Goal: Check status

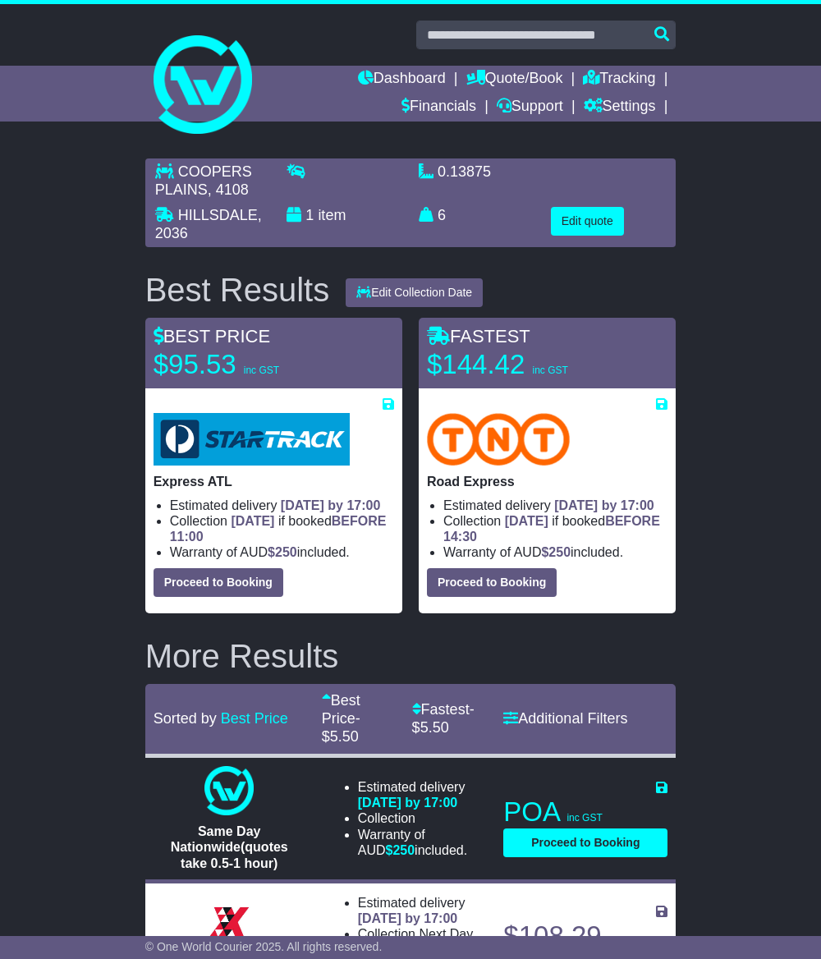
click at [609, 80] on link "Tracking" at bounding box center [619, 80] width 72 height 28
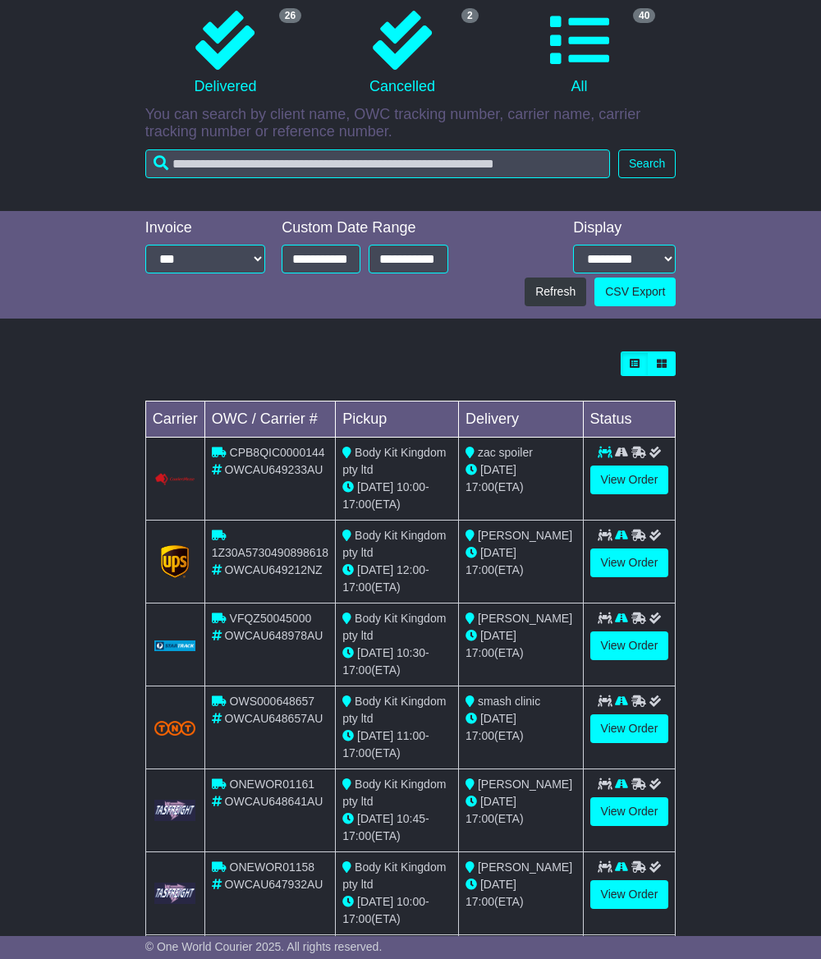
scroll to position [411, 0]
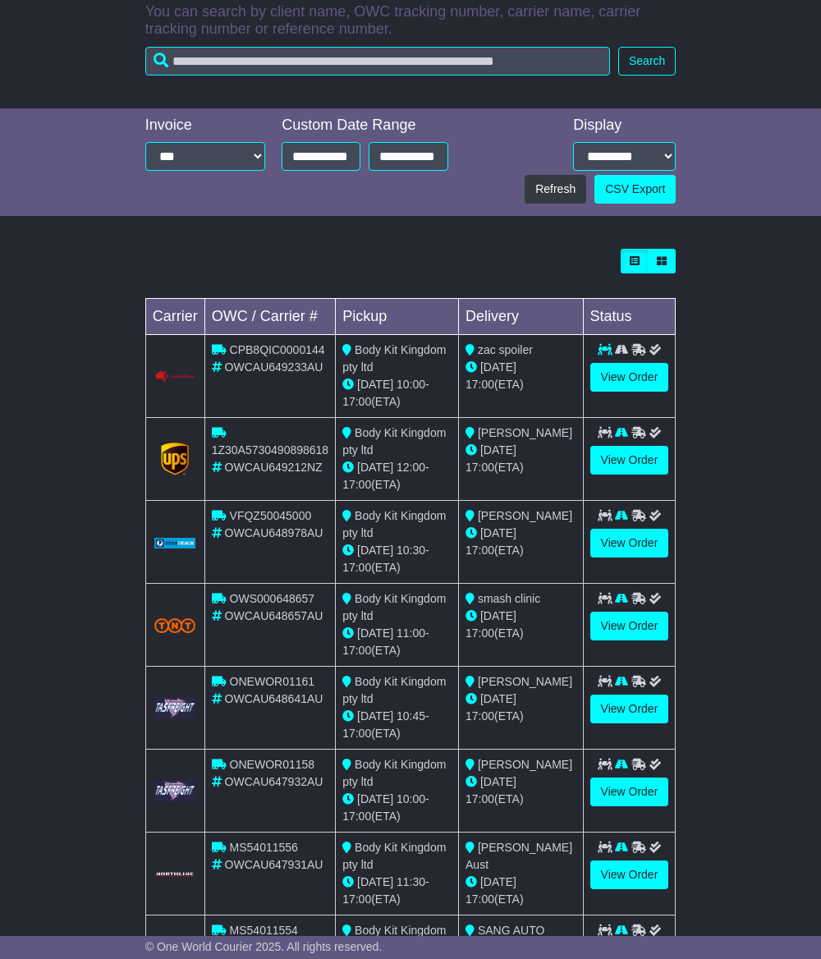
click at [728, 473] on div "Loading... No bookings found Carrier OWC / Carrier # Pickup Delivery Status CPB…" at bounding box center [410, 678] width 821 height 874
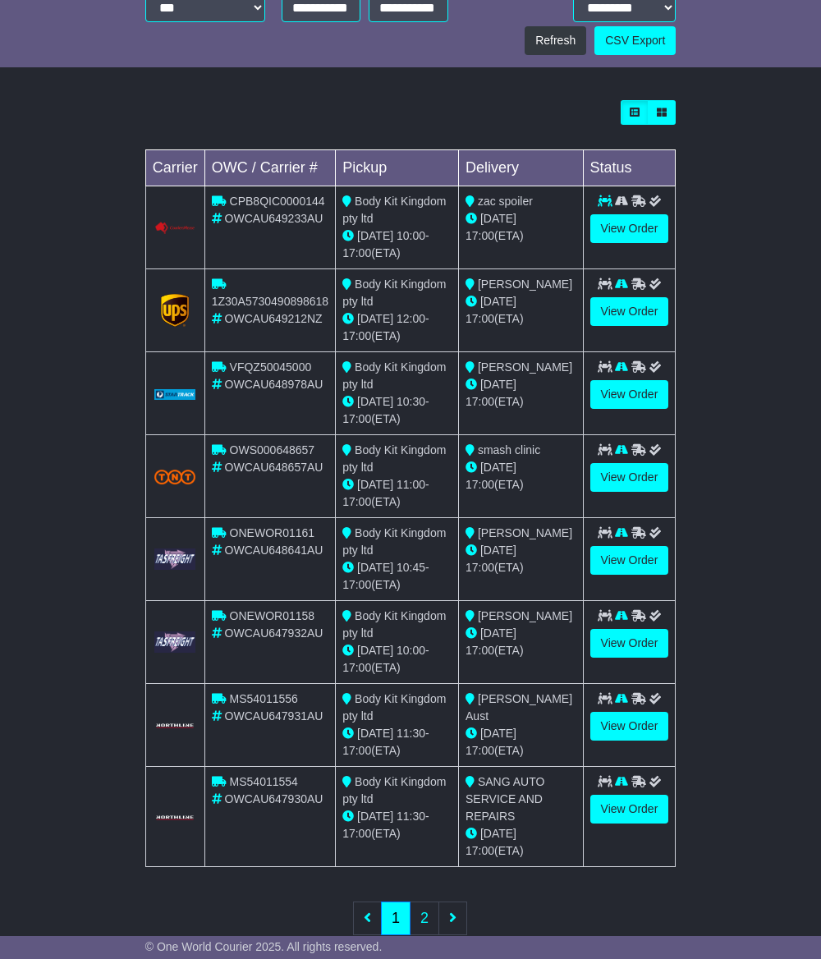
scroll to position [601, 0]
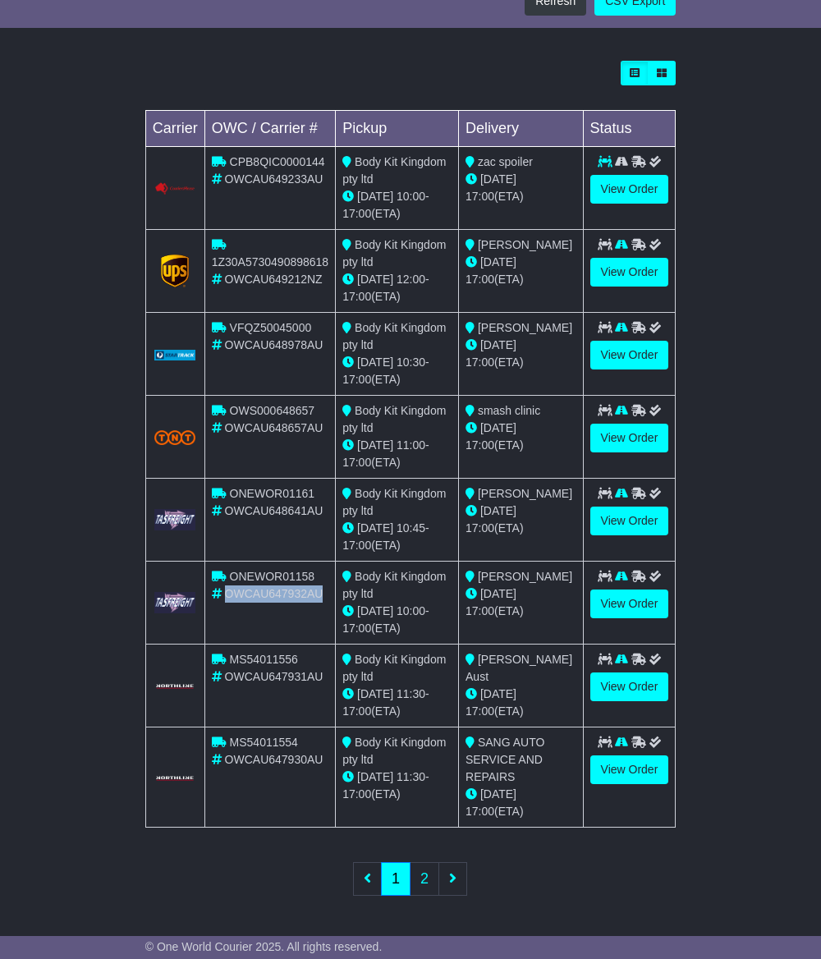
drag, startPoint x: 322, startPoint y: 592, endPoint x: 226, endPoint y: 593, distance: 96.1
click at [226, 593] on span "OWCAU647932AU" at bounding box center [274, 593] width 99 height 13
copy span "OWCAU647932AU"
click at [731, 412] on div "Loading... No bookings found Carrier OWC / Carrier # Pickup Delivery Status CPB…" at bounding box center [410, 490] width 821 height 874
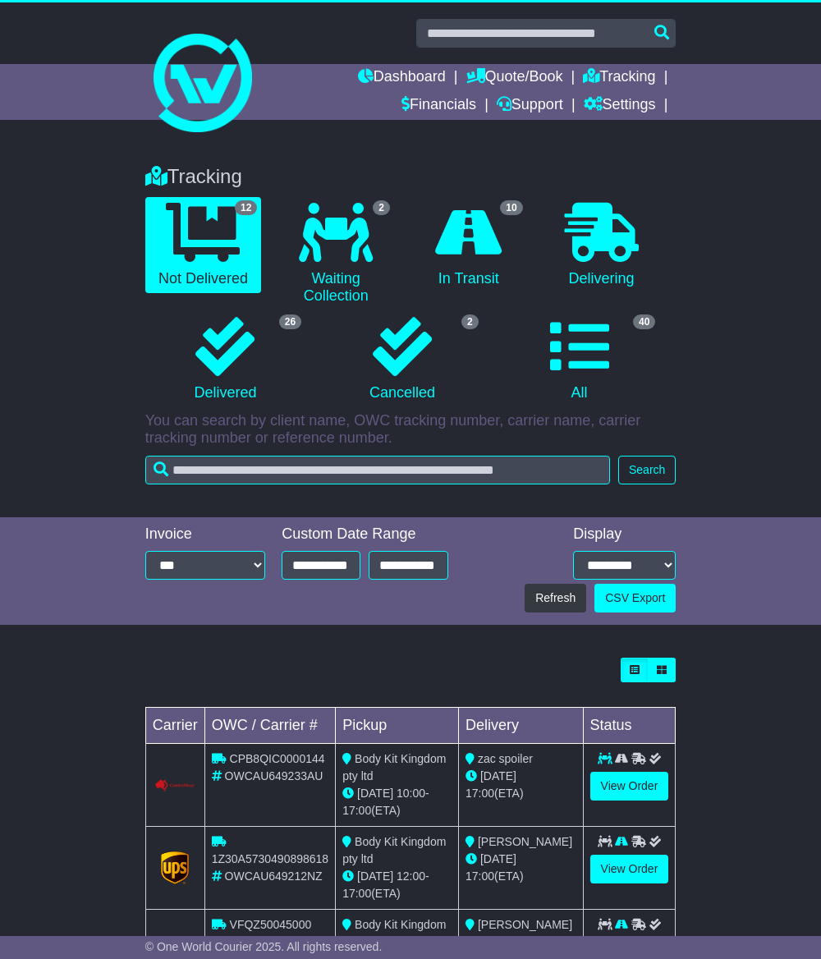
scroll to position [0, 0]
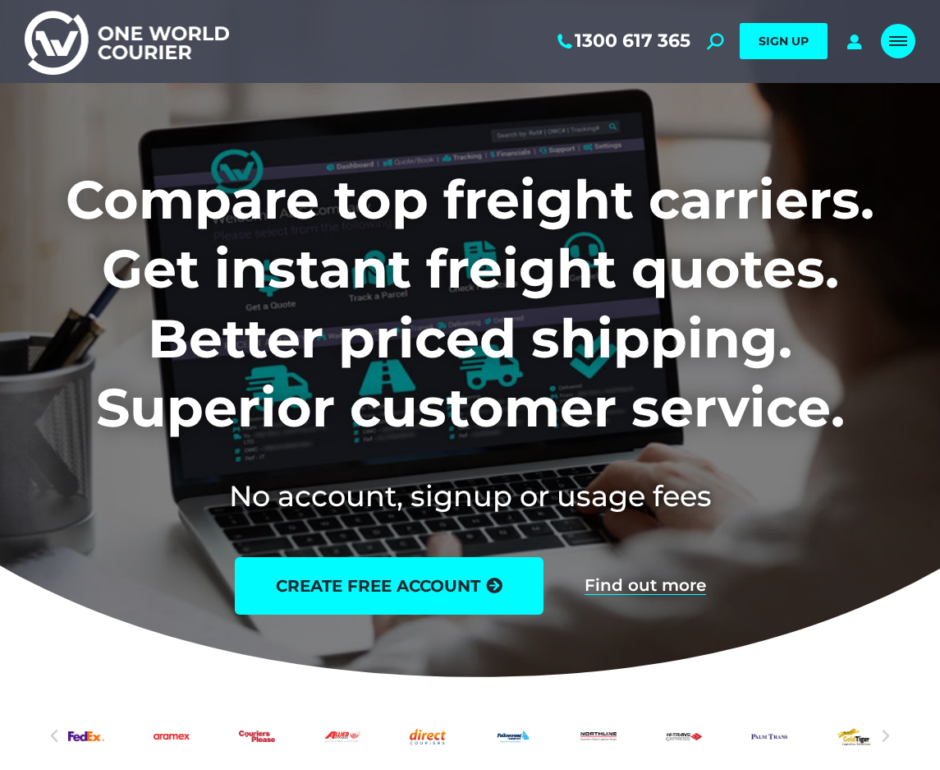
click at [891, 38] on span "Mobile menu icon" at bounding box center [898, 37] width 18 height 2
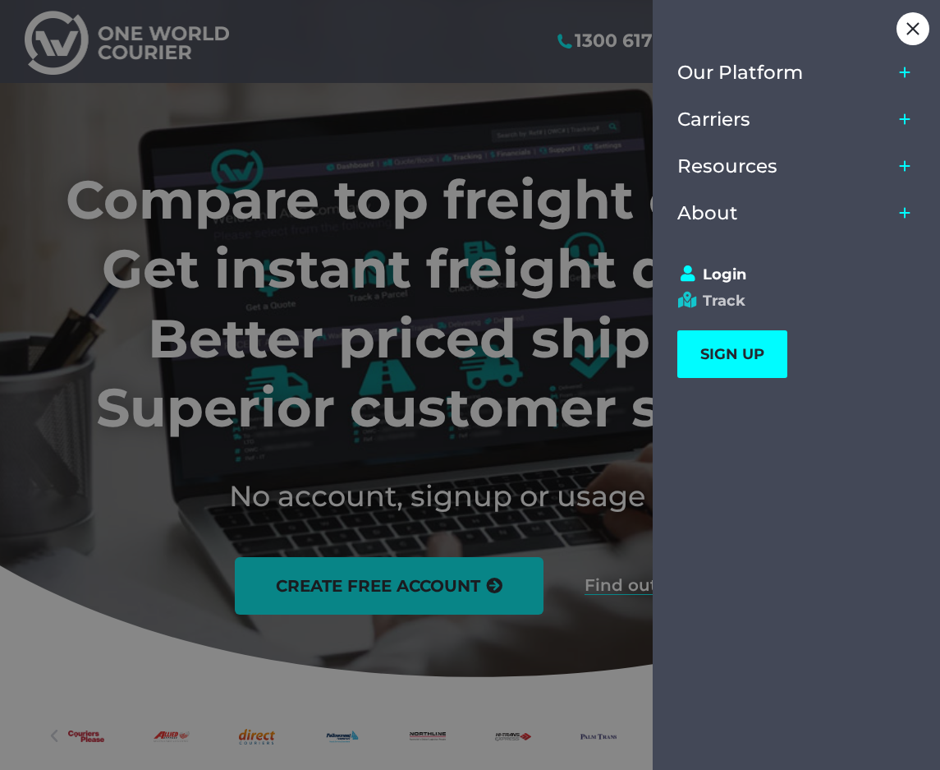
click at [724, 300] on link "Track" at bounding box center [789, 301] width 223 height 18
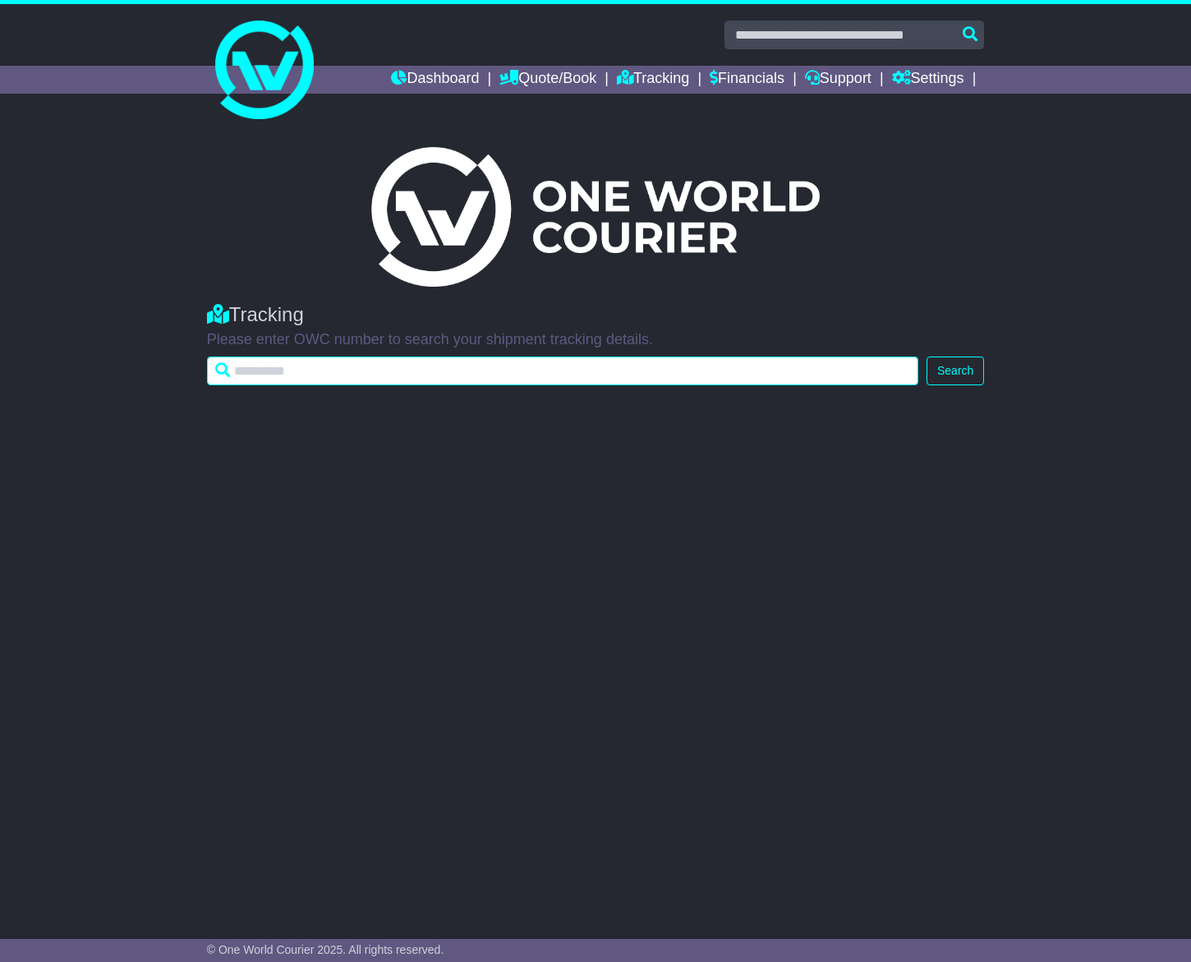
click at [600, 363] on input "text" at bounding box center [562, 370] width 711 height 29
paste input "**********"
type input "**********"
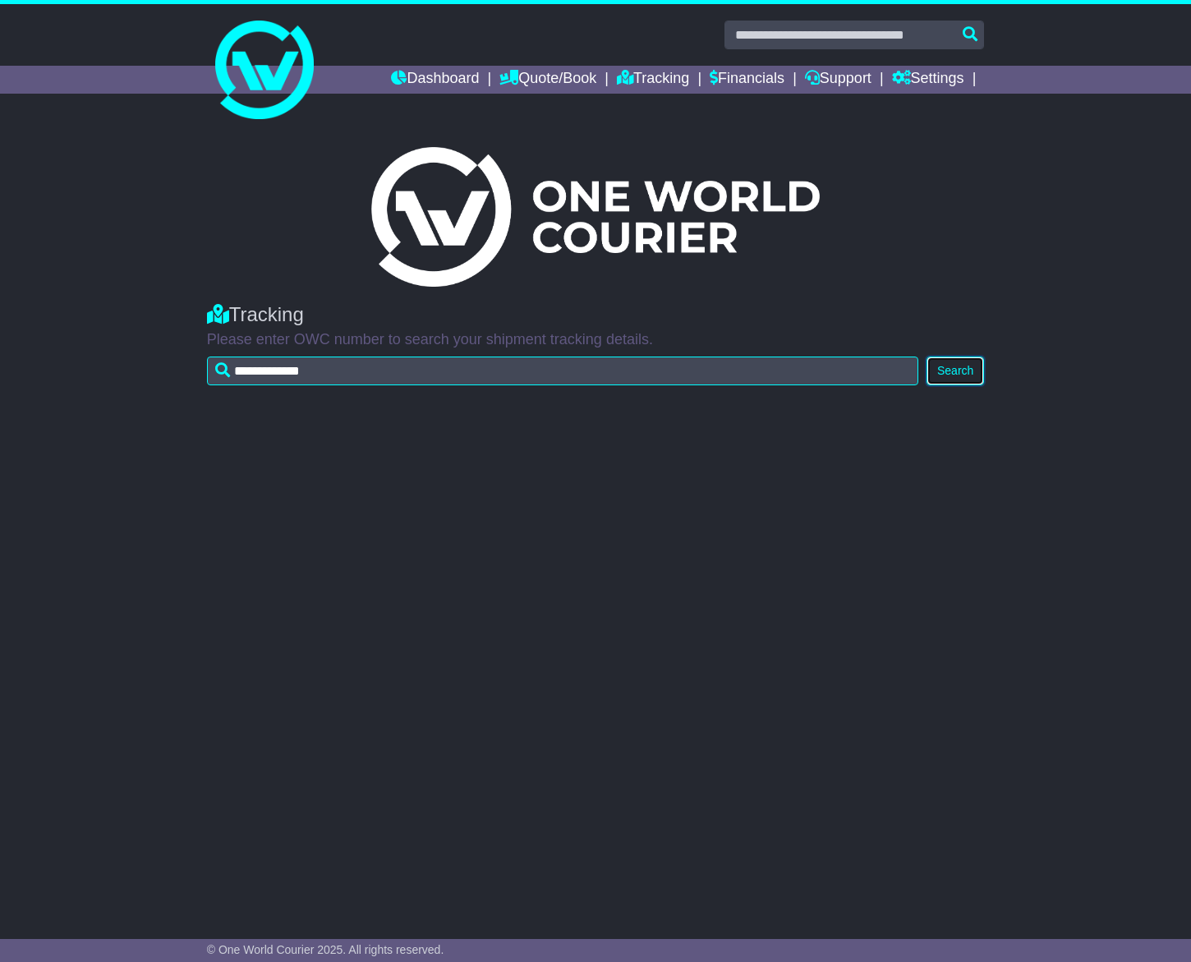
click at [949, 368] on button "Search" at bounding box center [954, 370] width 57 height 29
